Goal: Task Accomplishment & Management: Use online tool/utility

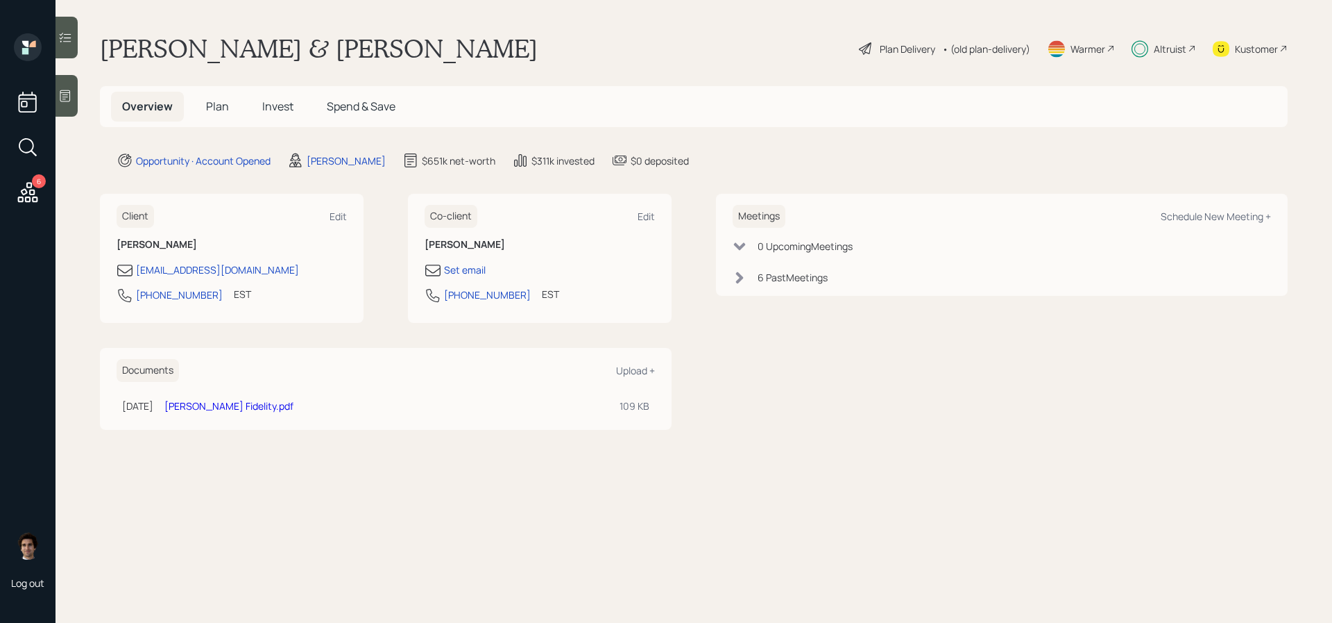
click at [1170, 48] on div "Altruist" at bounding box center [1170, 49] width 33 height 15
click at [903, 55] on div "Plan Delivery" at bounding box center [908, 49] width 56 height 15
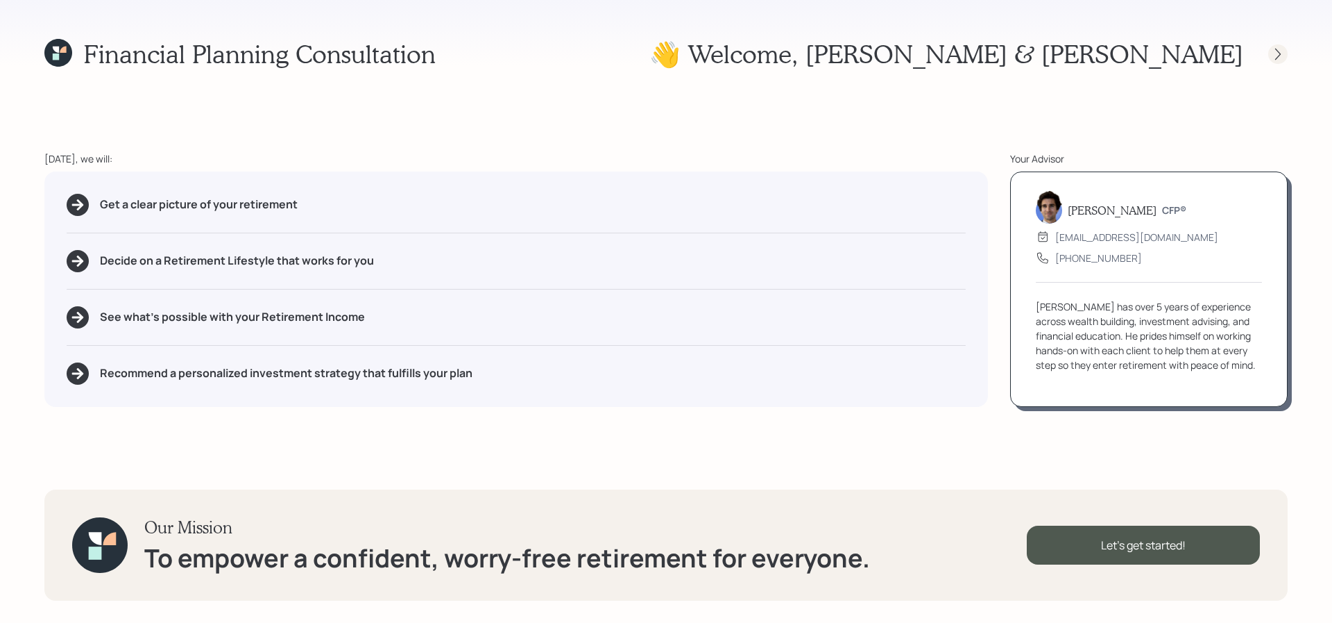
click at [1276, 58] on icon at bounding box center [1278, 54] width 14 height 14
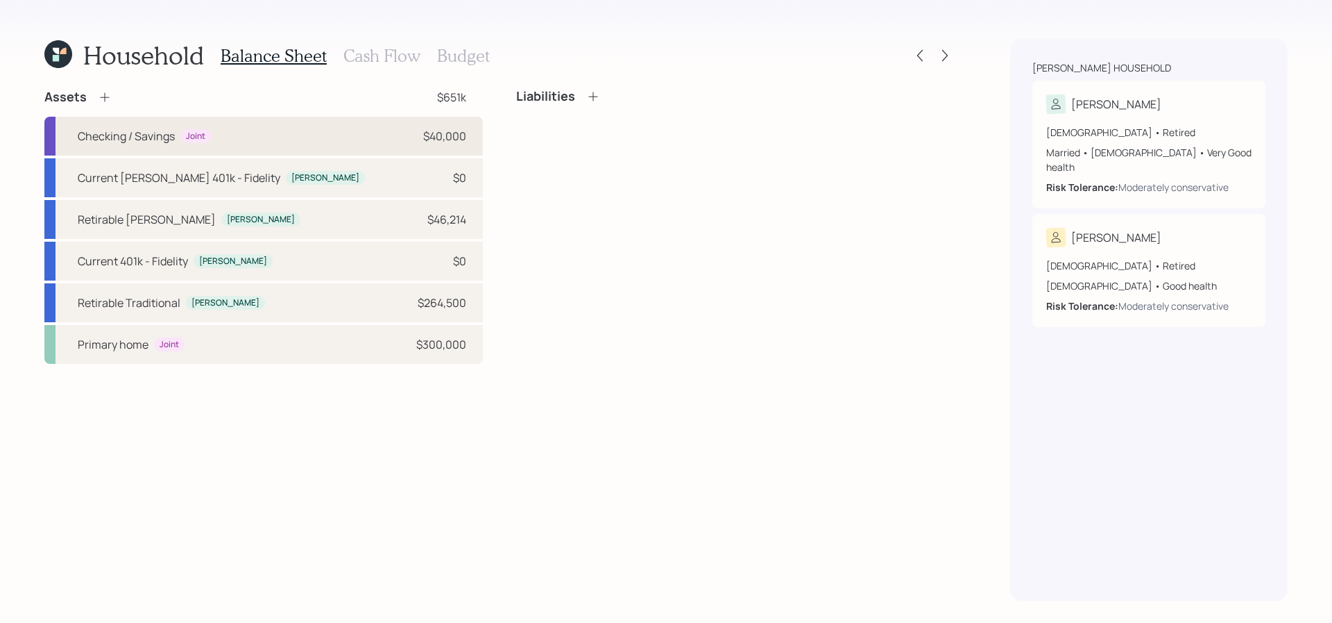
click at [321, 140] on div "Checking / Savings Joint $40,000" at bounding box center [263, 136] width 439 height 39
select select "emergency_fund"
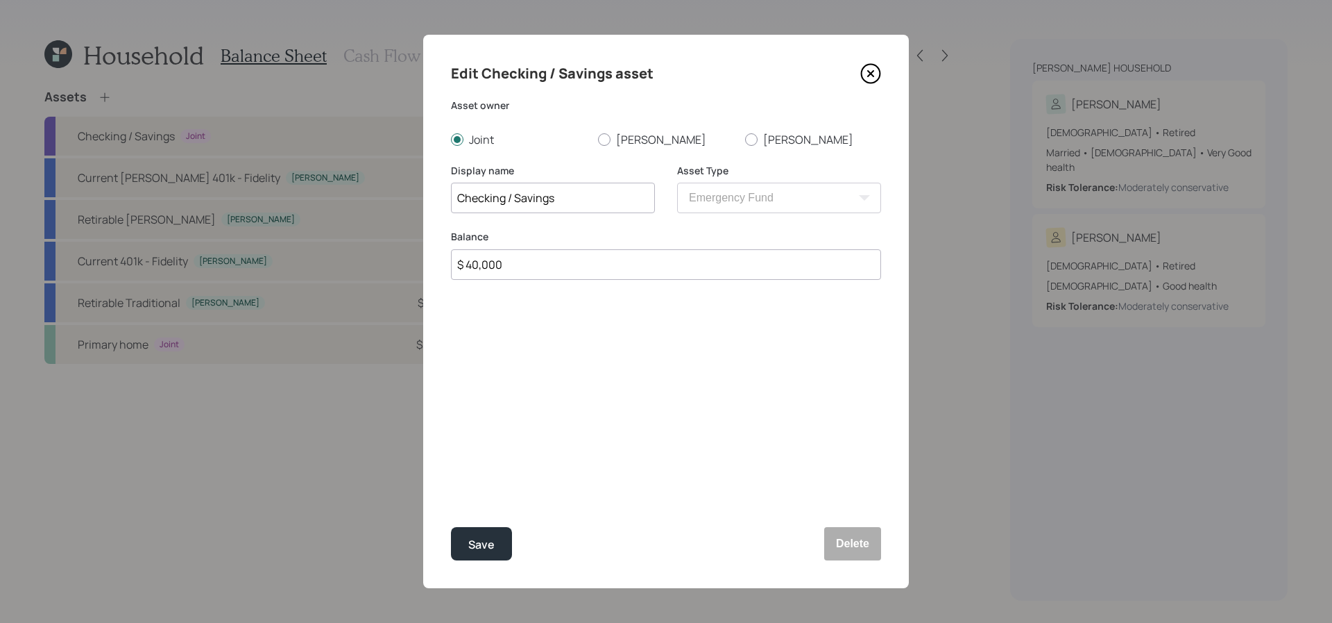
click at [873, 83] on icon at bounding box center [871, 74] width 19 height 19
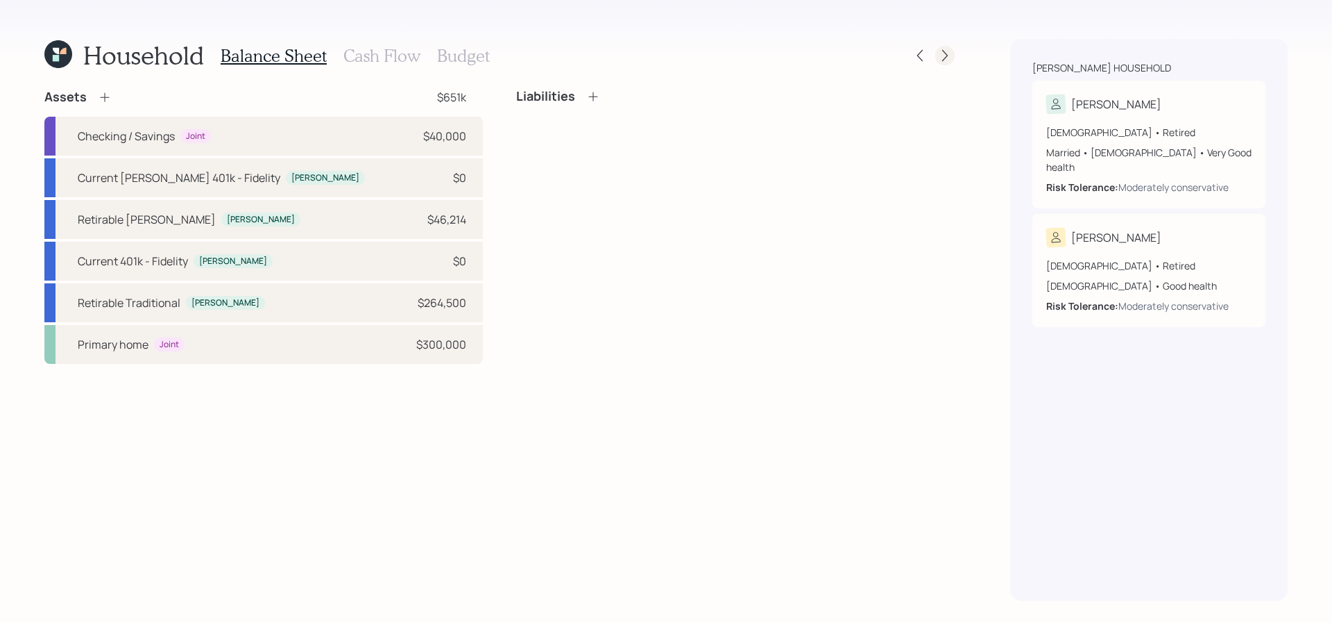
click at [951, 61] on icon at bounding box center [945, 56] width 14 height 14
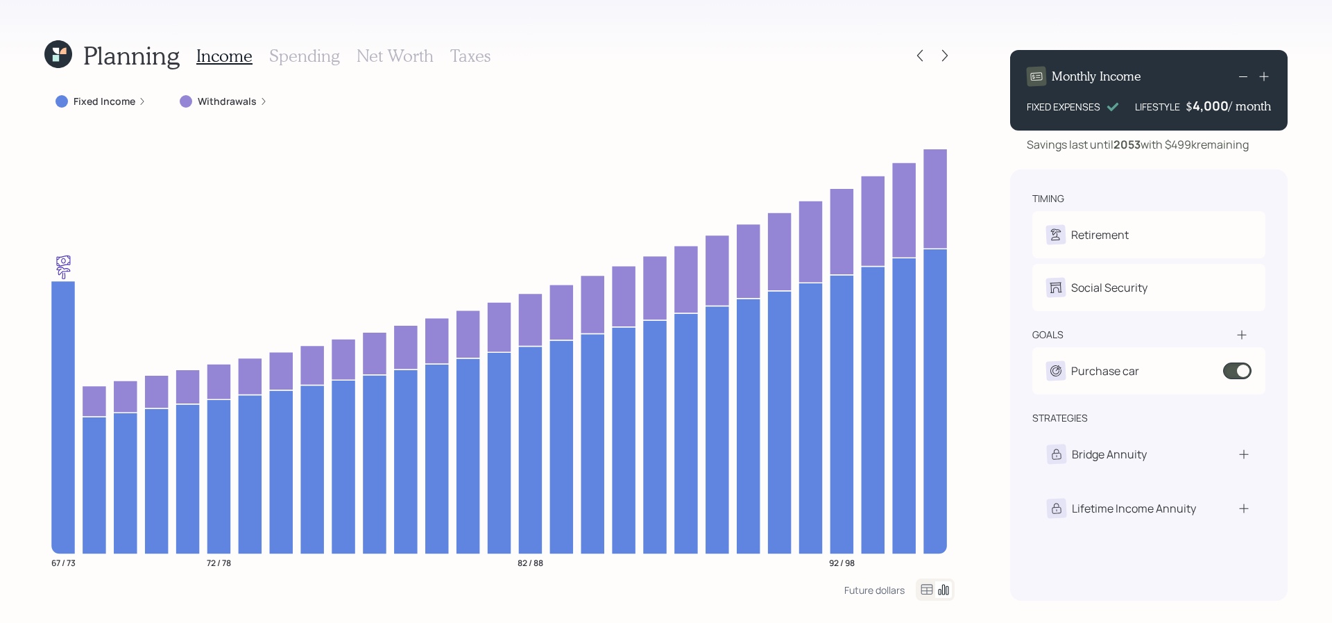
click at [56, 44] on icon at bounding box center [58, 54] width 28 height 28
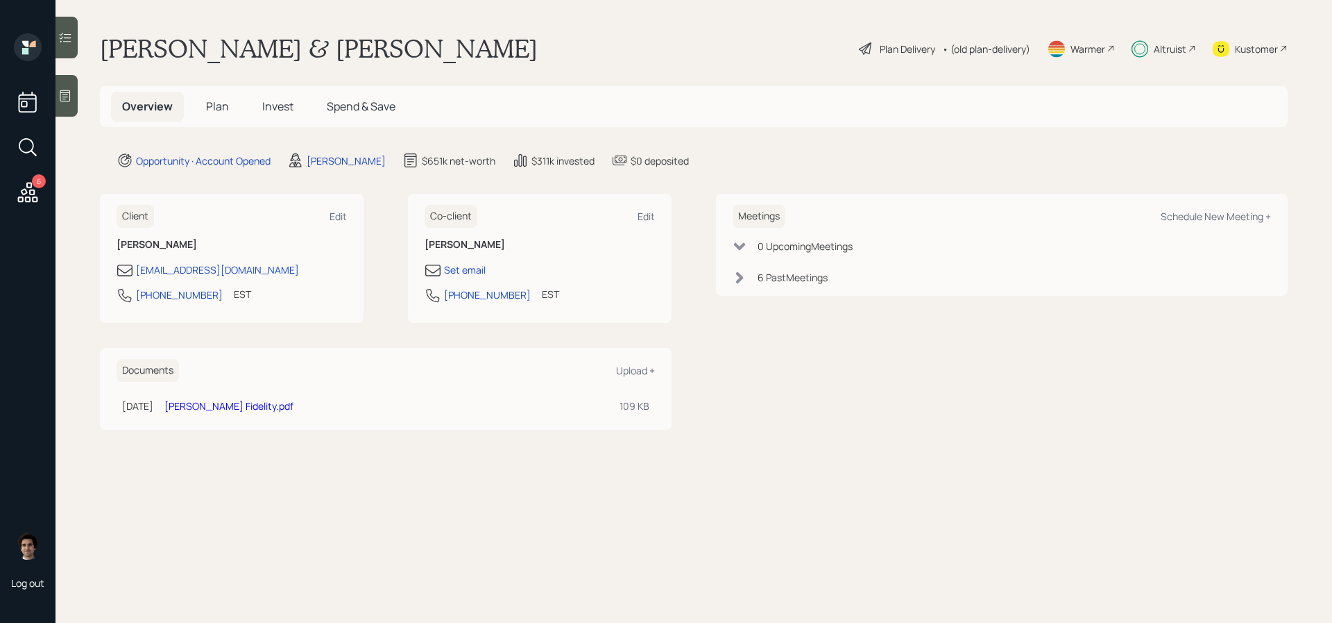
click at [19, 194] on icon at bounding box center [27, 192] width 25 height 25
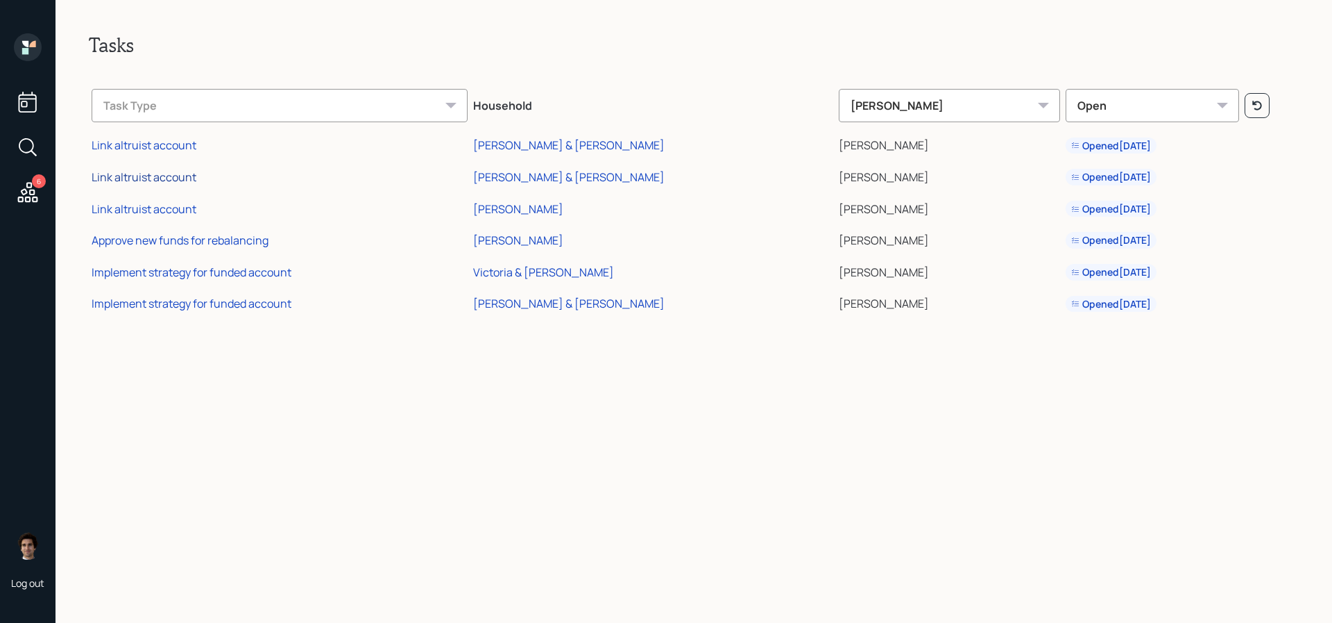
click at [185, 176] on div "Link altruist account" at bounding box center [144, 176] width 105 height 15
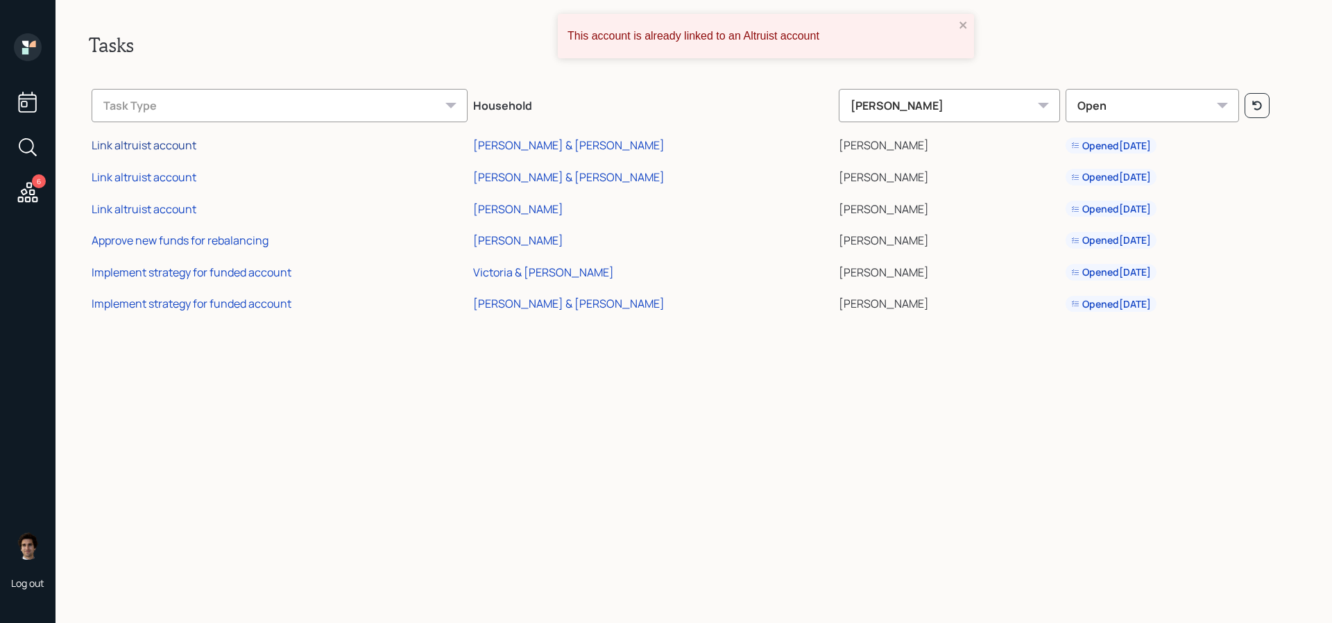
click at [169, 145] on div "Link altruist account" at bounding box center [144, 144] width 105 height 15
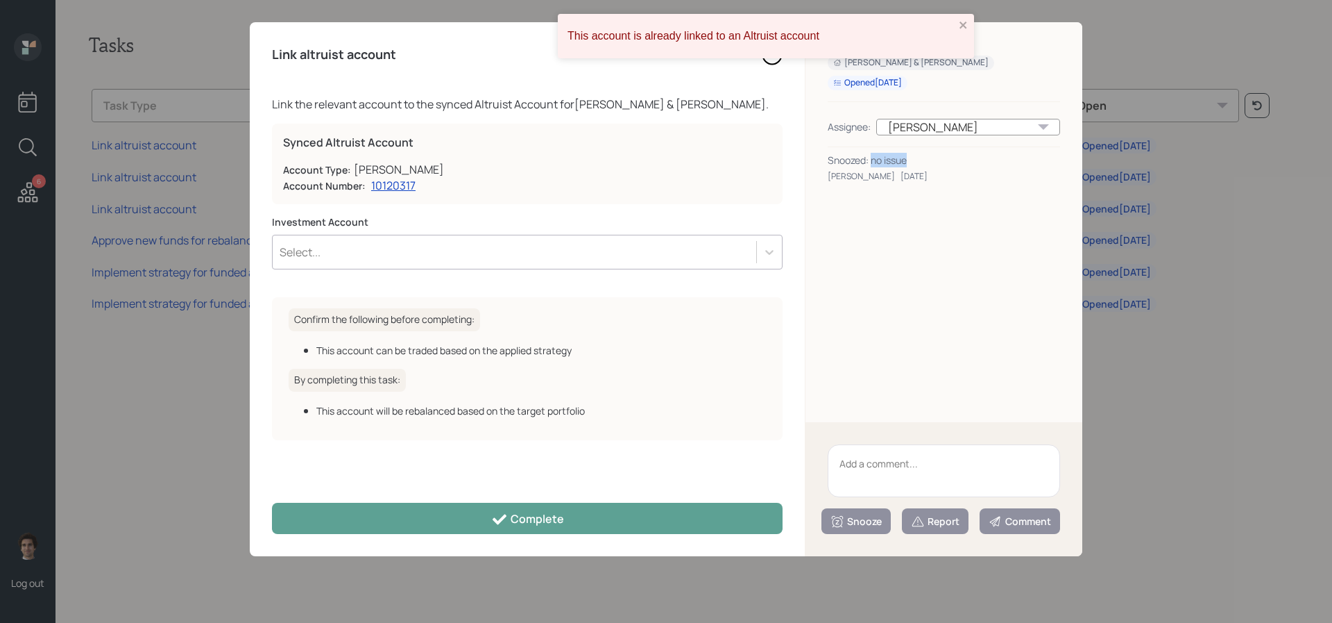
drag, startPoint x: 913, startPoint y: 163, endPoint x: 872, endPoint y: 164, distance: 40.3
click at [872, 164] on div "Snoozed: no issue" at bounding box center [944, 160] width 232 height 15
copy div "no issue"
click at [1008, 491] on textarea at bounding box center [944, 470] width 232 height 53
paste textarea "no issue"
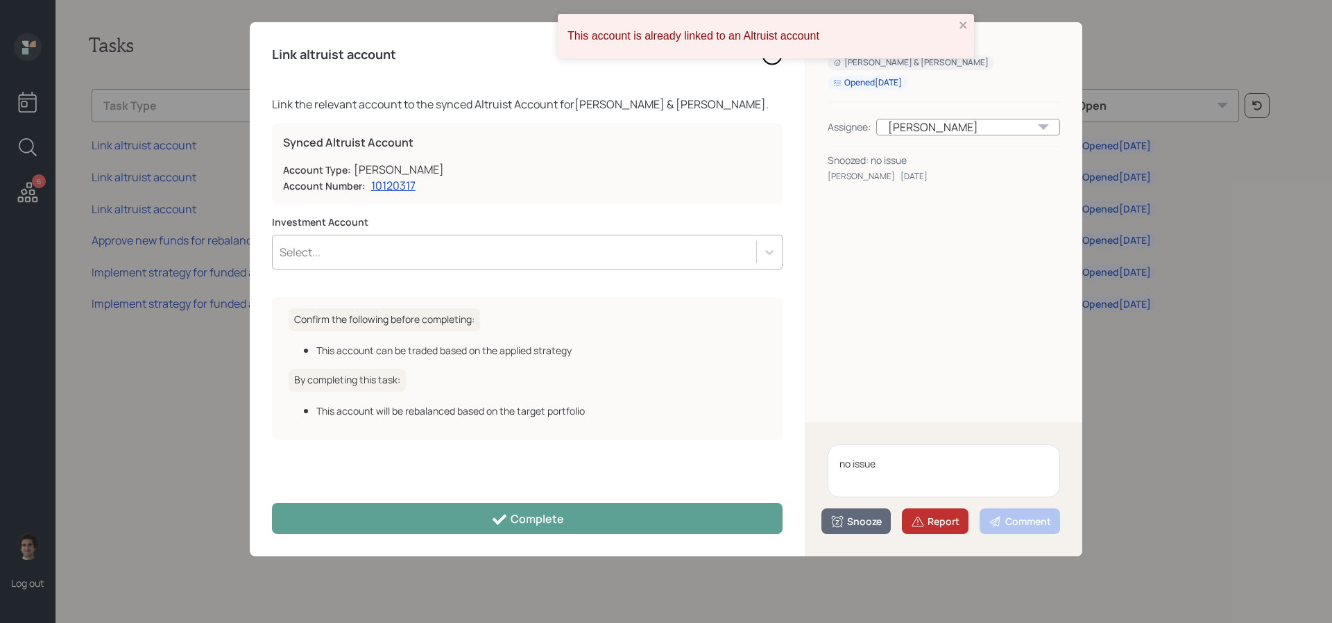
type textarea "no issue"
click at [935, 518] on div "Report" at bounding box center [935, 521] width 49 height 14
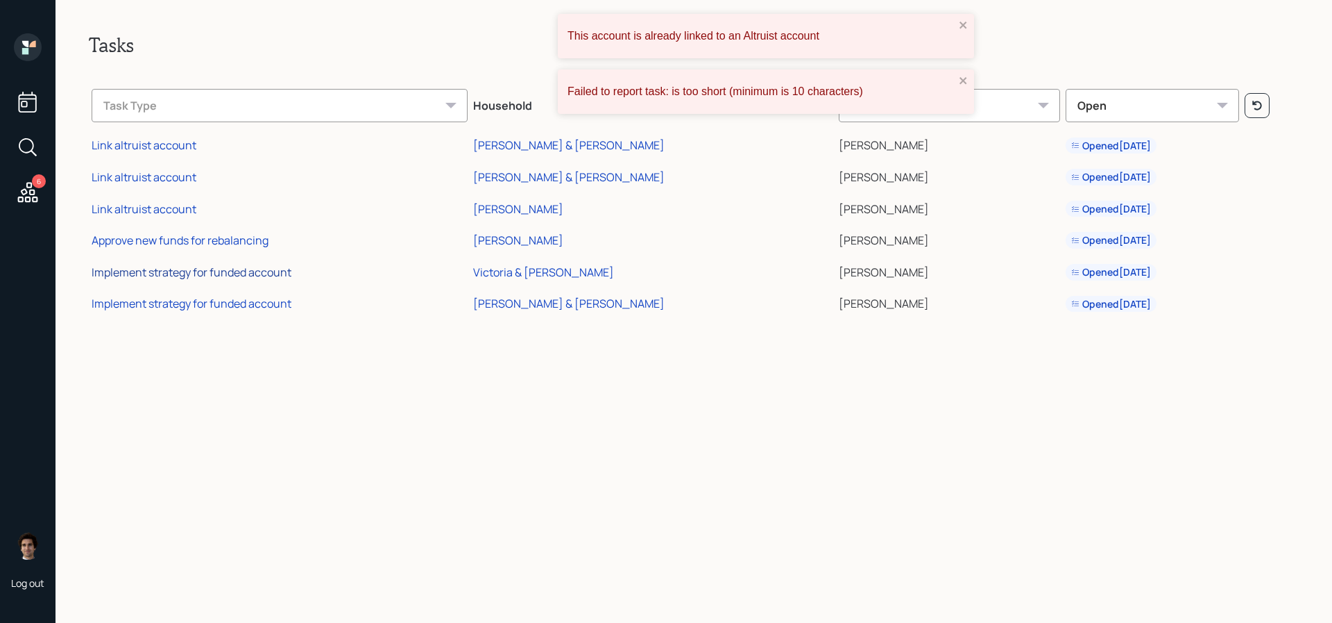
click at [189, 274] on div "Implement strategy for funded account" at bounding box center [192, 271] width 200 height 15
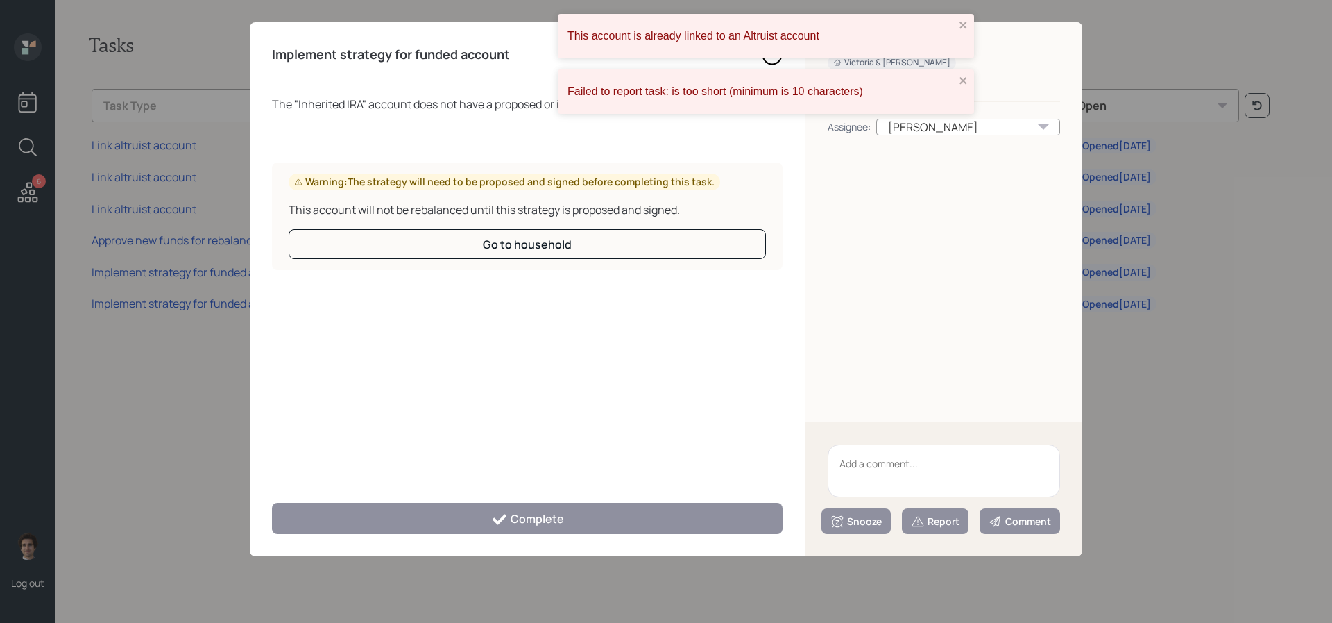
click at [919, 452] on textarea at bounding box center [944, 470] width 232 height 53
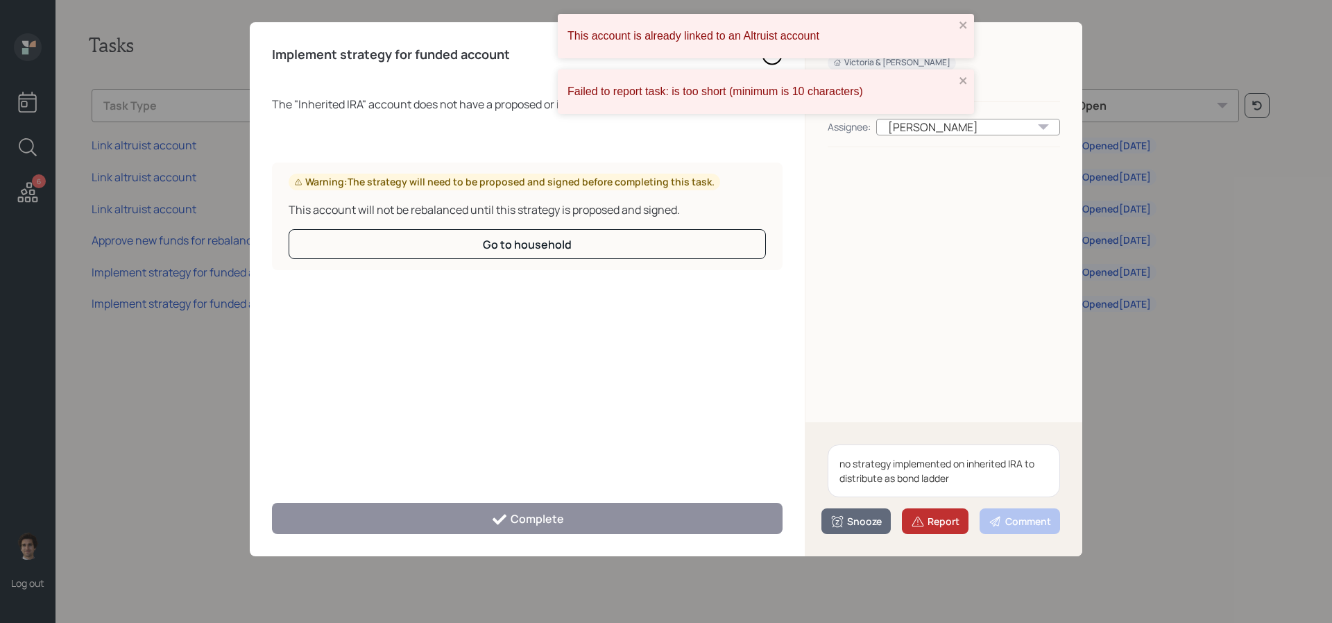
type textarea "no strategy implemented on inherited IRA to distribute as bond ladder"
click at [949, 520] on div "Report" at bounding box center [935, 521] width 49 height 14
